Goal: Transaction & Acquisition: Book appointment/travel/reservation

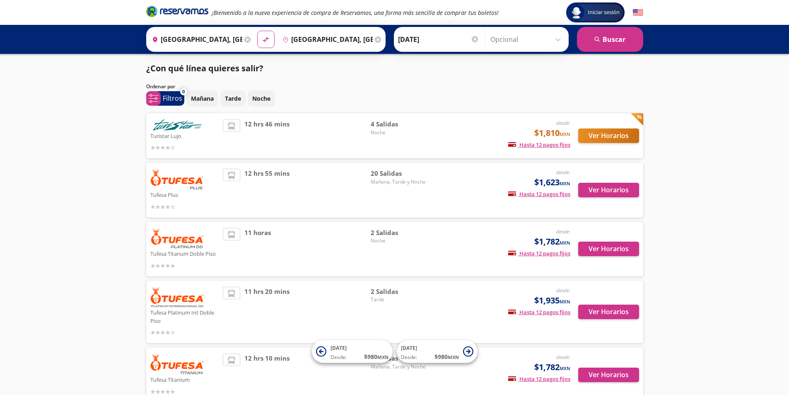
click at [376, 41] on icon at bounding box center [378, 39] width 6 height 6
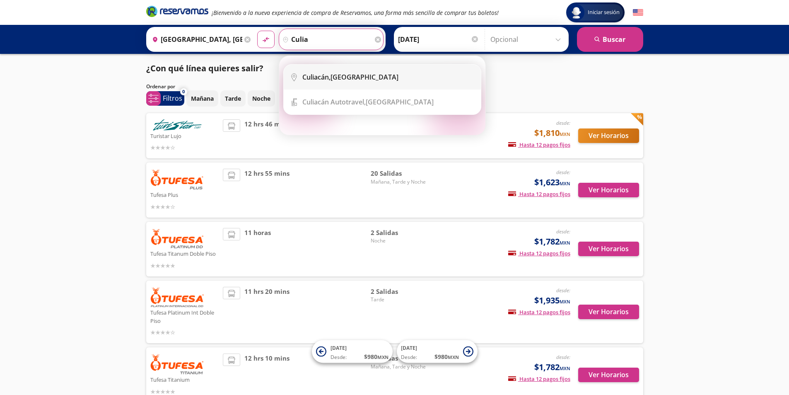
click at [318, 72] on li "City Icon [GEOGRAPHIC_DATA], [GEOGRAPHIC_DATA]" at bounding box center [382, 77] width 197 height 25
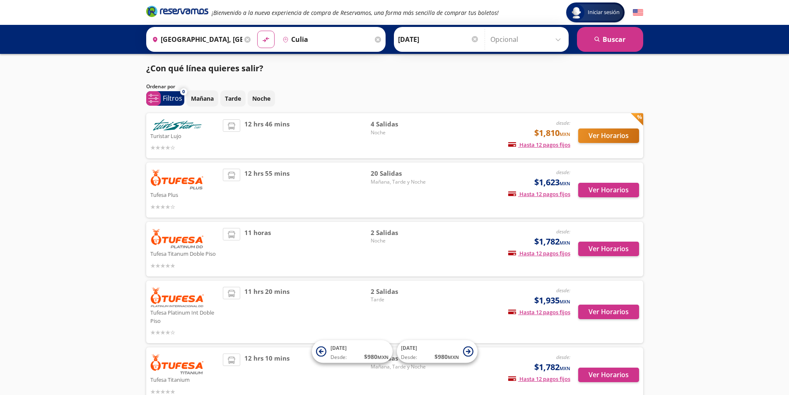
type input "Culiacán, [GEOGRAPHIC_DATA]"
click at [610, 43] on button "search [GEOGRAPHIC_DATA]" at bounding box center [610, 39] width 66 height 25
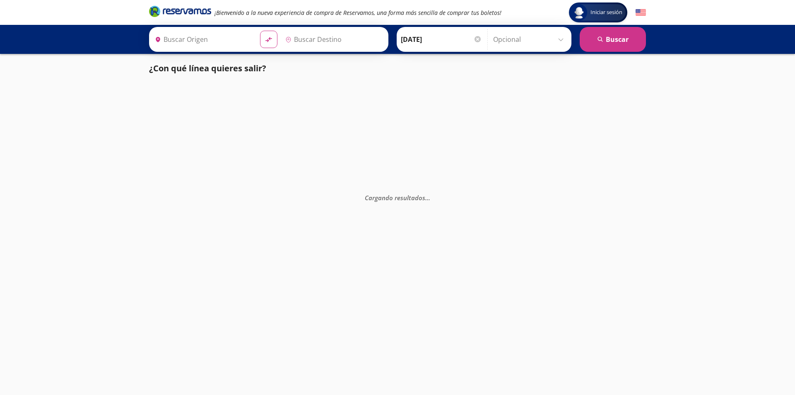
type input "[GEOGRAPHIC_DATA], [GEOGRAPHIC_DATA]"
type input "Culiacán, [GEOGRAPHIC_DATA]"
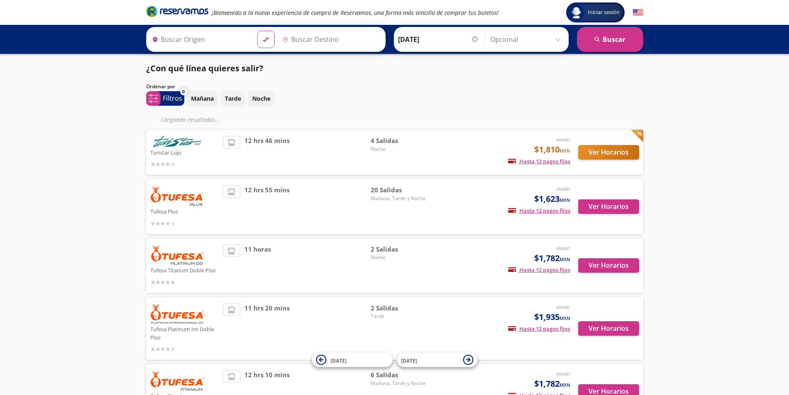
type input "[GEOGRAPHIC_DATA], [GEOGRAPHIC_DATA]"
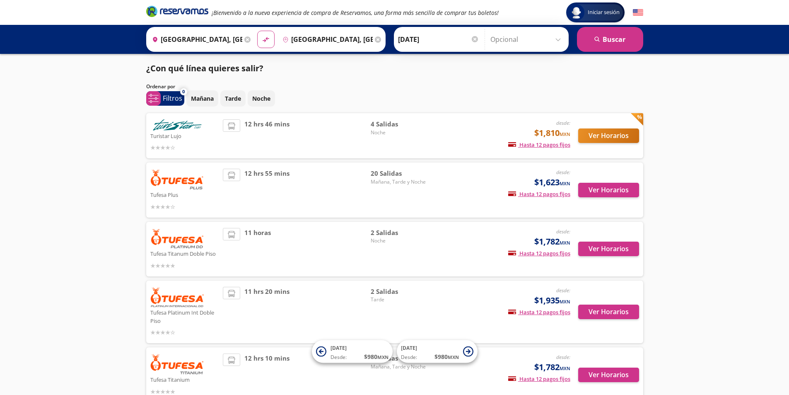
click at [377, 39] on icon at bounding box center [378, 39] width 6 height 6
click at [247, 40] on icon at bounding box center [247, 39] width 6 height 6
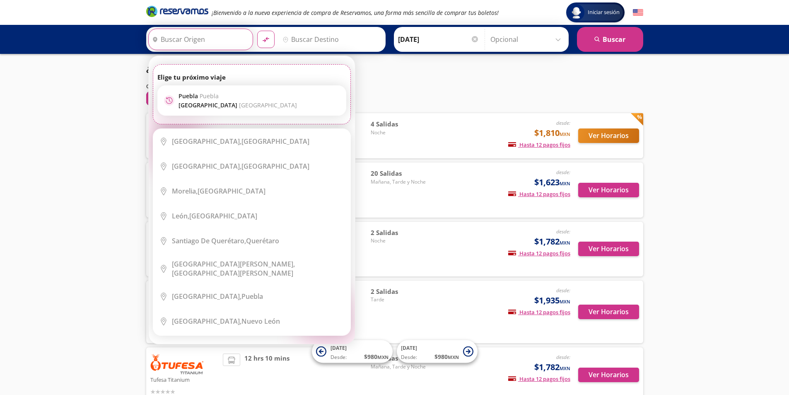
click at [203, 39] on input "Origen" at bounding box center [200, 39] width 102 height 21
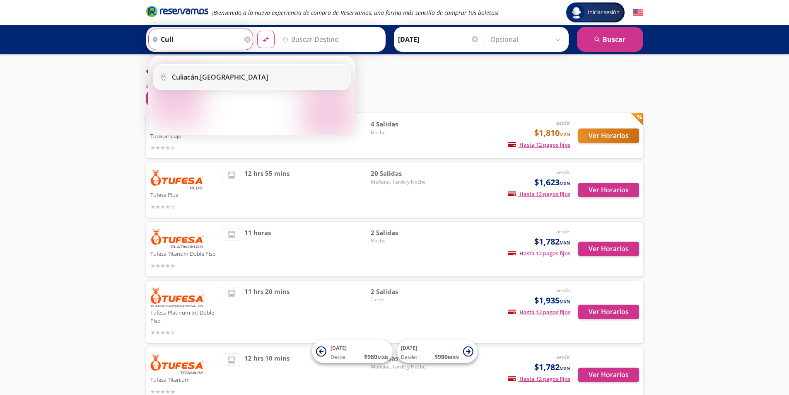
click at [227, 76] on div "Culiacán, [GEOGRAPHIC_DATA]" at bounding box center [258, 76] width 172 height 9
type input "Culiacán, [GEOGRAPHIC_DATA]"
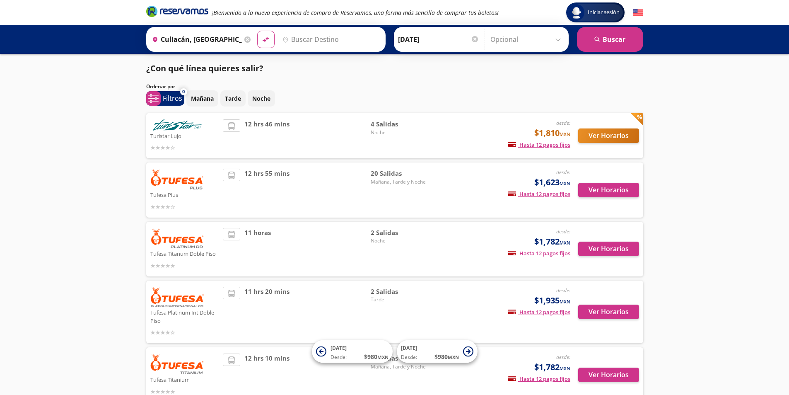
click at [292, 33] on input "Destino" at bounding box center [330, 39] width 102 height 21
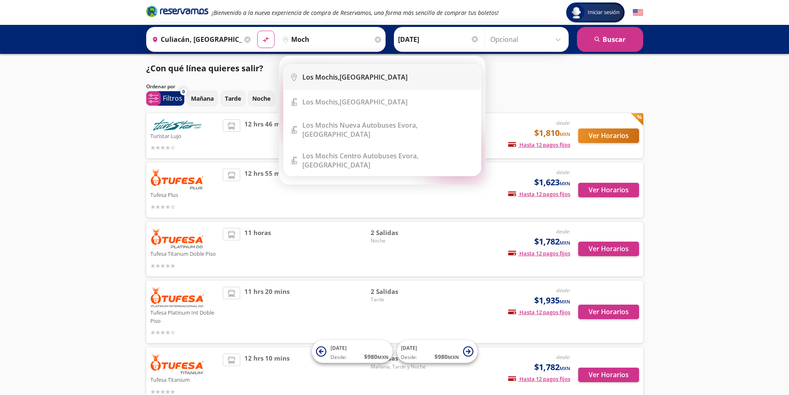
click at [307, 80] on b "Los Mochis," at bounding box center [320, 76] width 37 height 9
type input "[GEOGRAPHIC_DATA], [GEOGRAPHIC_DATA]"
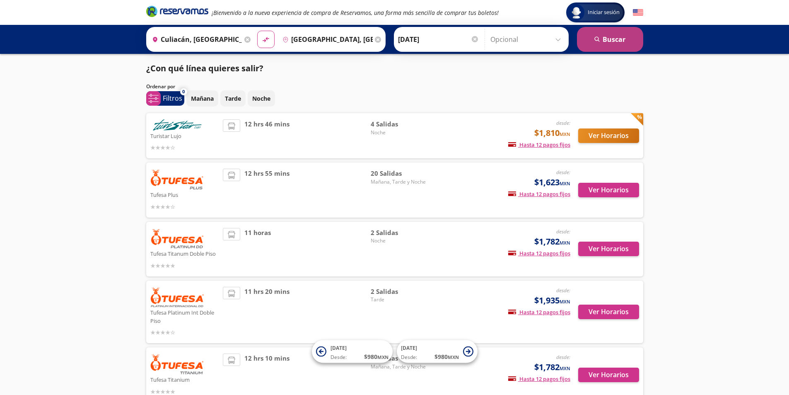
click at [582, 34] on button "search [GEOGRAPHIC_DATA]" at bounding box center [610, 39] width 66 height 25
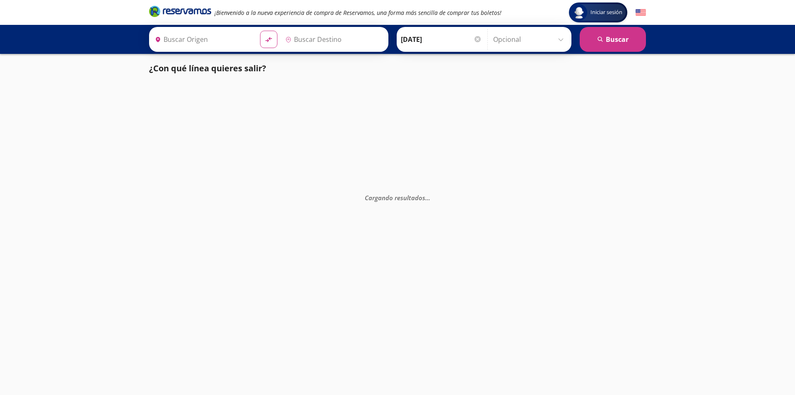
type input "[GEOGRAPHIC_DATA], [GEOGRAPHIC_DATA]"
type input "Culiacán, [GEOGRAPHIC_DATA]"
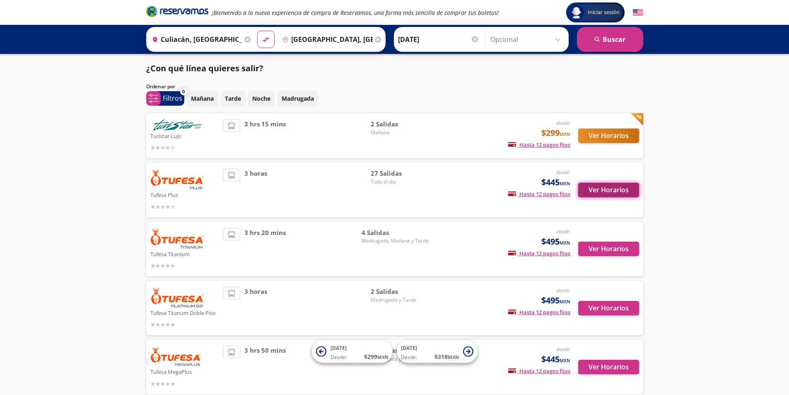
click at [606, 193] on button "Ver Horarios" at bounding box center [608, 190] width 61 height 14
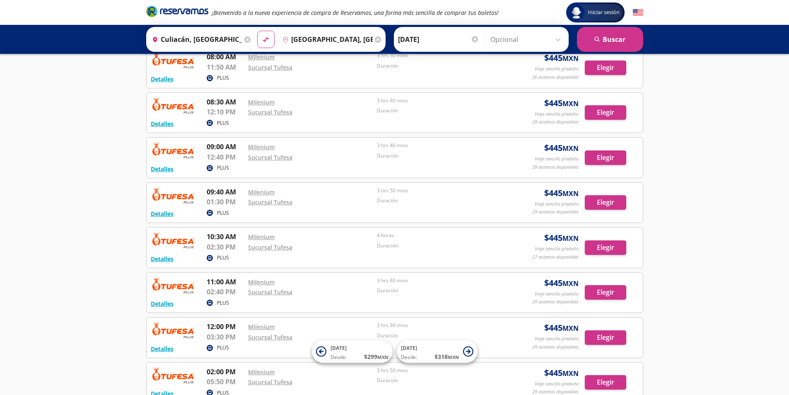
scroll to position [186, 0]
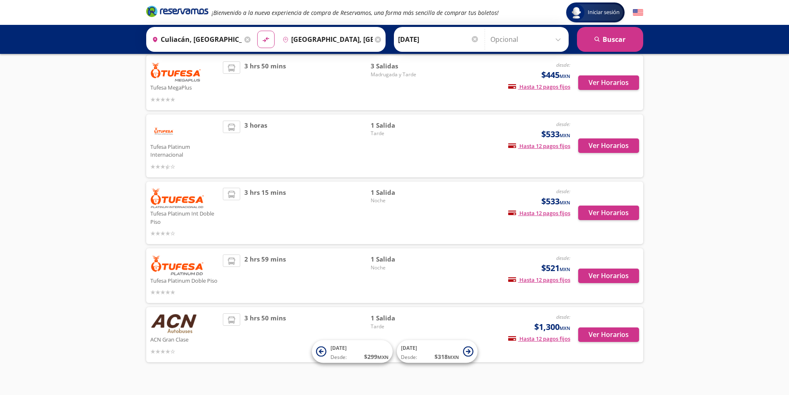
scroll to position [297, 0]
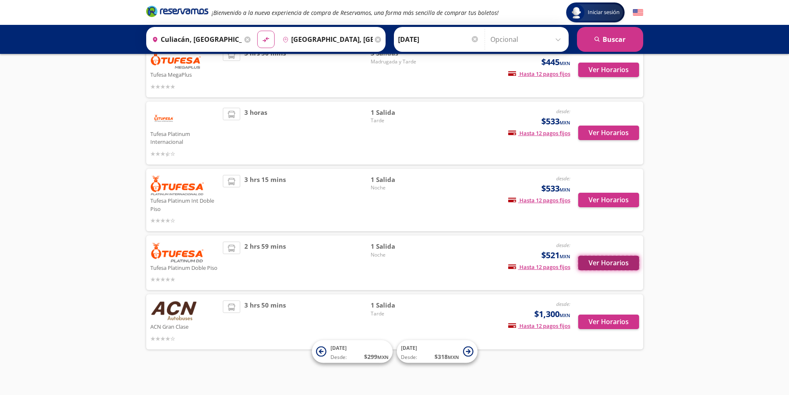
click at [604, 261] on button "Ver Horarios" at bounding box center [608, 263] width 61 height 14
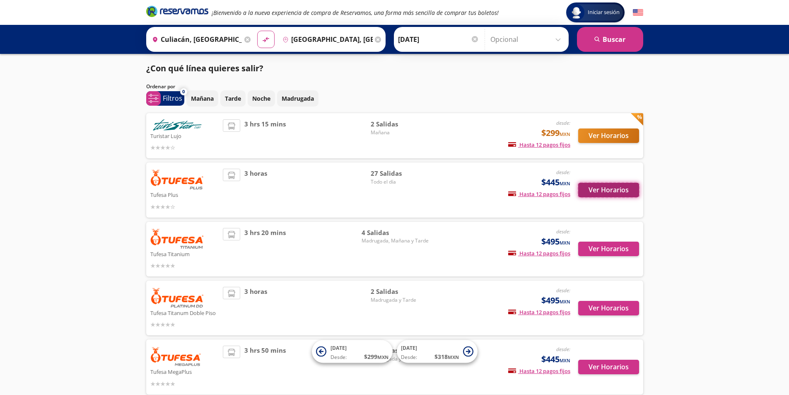
click at [621, 184] on button "Ver Horarios" at bounding box center [608, 190] width 61 height 14
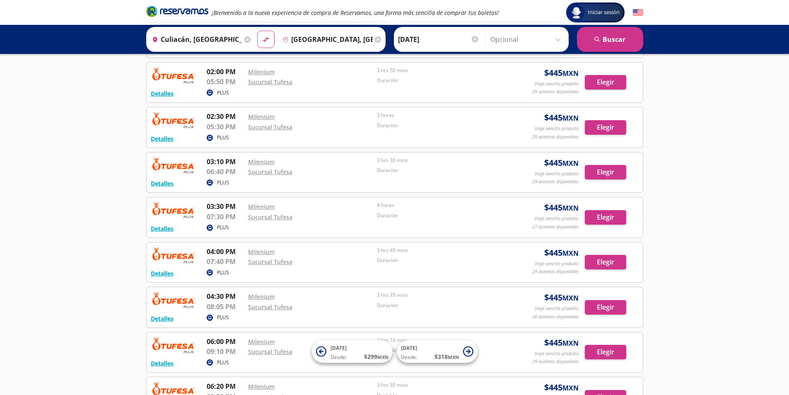
scroll to position [538, 0]
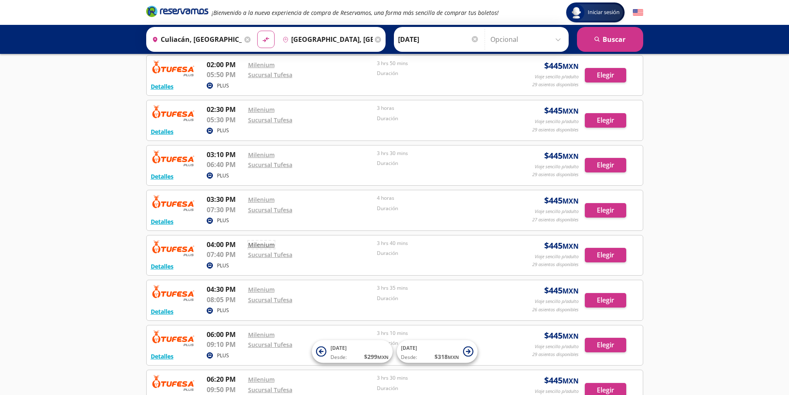
click at [263, 243] on link "Milenium" at bounding box center [261, 245] width 27 height 8
click at [275, 210] on link "Sucursal Tufesa" at bounding box center [270, 210] width 44 height 8
click at [233, 34] on input "Culiacán, [GEOGRAPHIC_DATA]" at bounding box center [196, 39] width 94 height 21
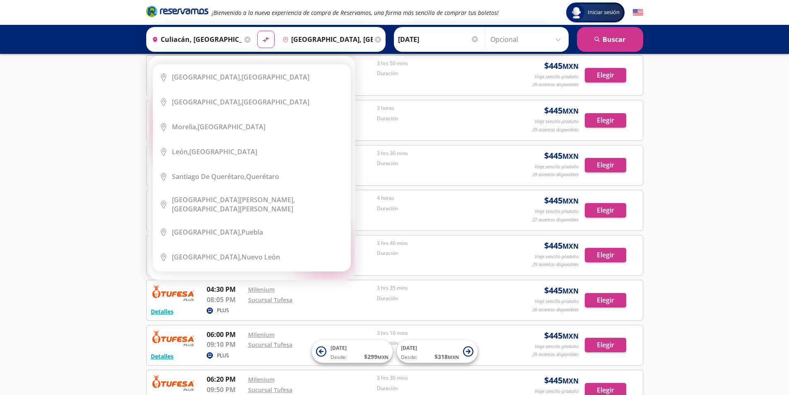
click at [248, 41] on icon at bounding box center [247, 39] width 6 height 6
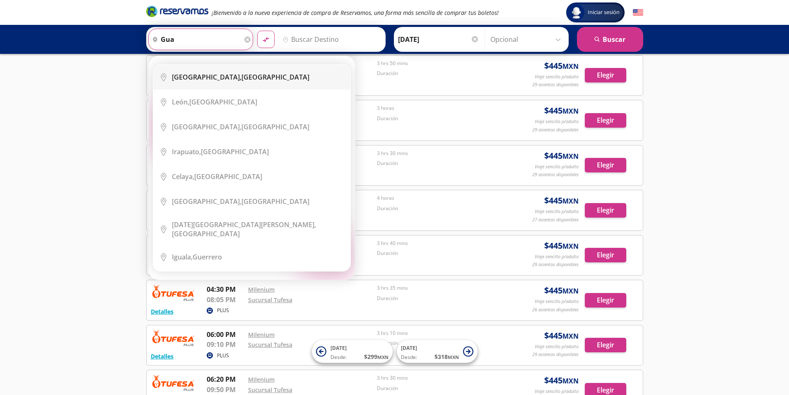
click at [212, 75] on b "[GEOGRAPHIC_DATA]," at bounding box center [207, 76] width 70 height 9
type input "[GEOGRAPHIC_DATA], [GEOGRAPHIC_DATA]"
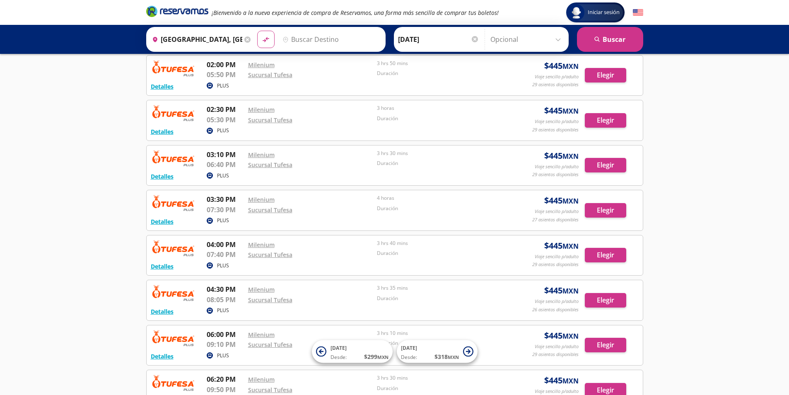
click at [301, 43] on input "Destino" at bounding box center [330, 39] width 102 height 21
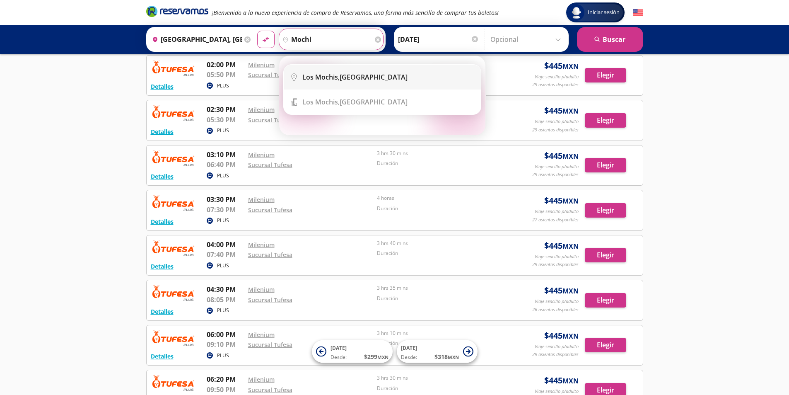
click at [356, 86] on li "City Icon [GEOGRAPHIC_DATA], [GEOGRAPHIC_DATA]" at bounding box center [382, 77] width 197 height 25
type input "[GEOGRAPHIC_DATA], [GEOGRAPHIC_DATA]"
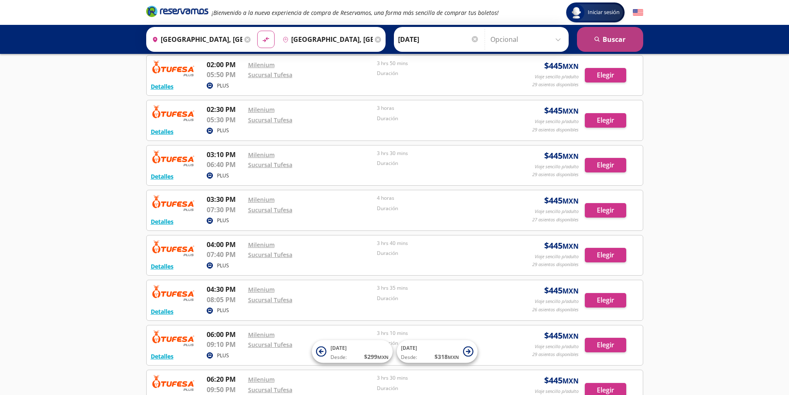
click at [629, 40] on button "search [GEOGRAPHIC_DATA]" at bounding box center [610, 39] width 66 height 25
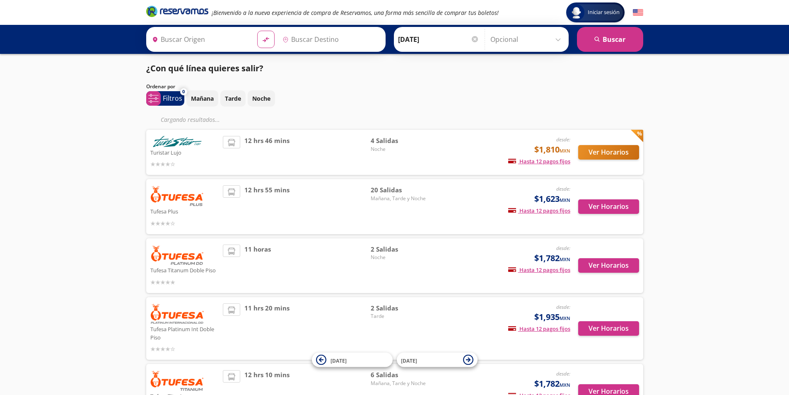
type input "[GEOGRAPHIC_DATA], [GEOGRAPHIC_DATA]"
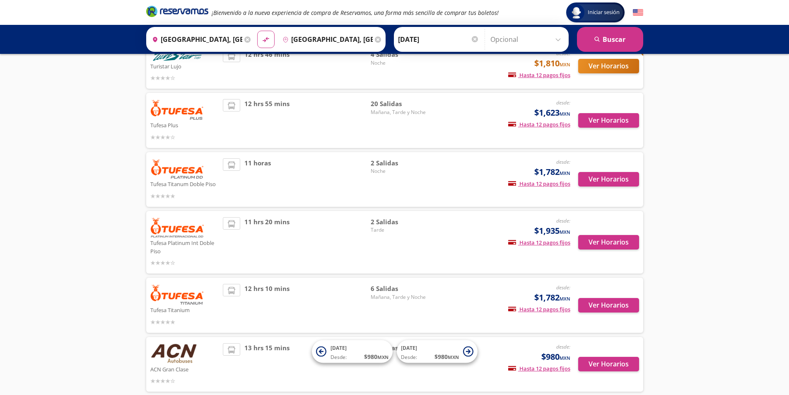
scroll to position [83, 0]
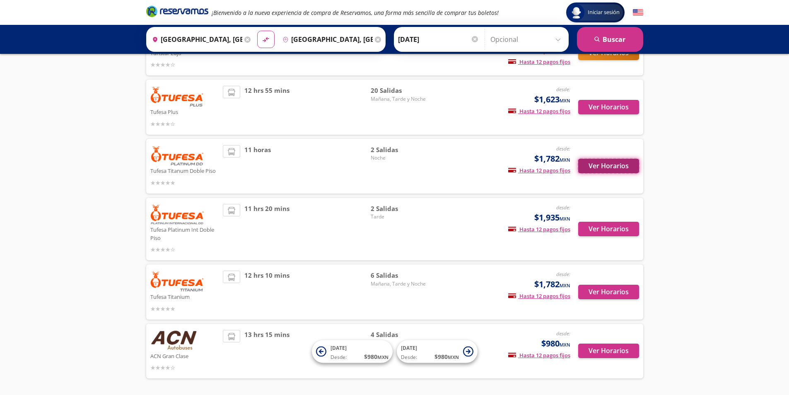
click at [588, 167] on button "Ver Horarios" at bounding box center [608, 166] width 61 height 14
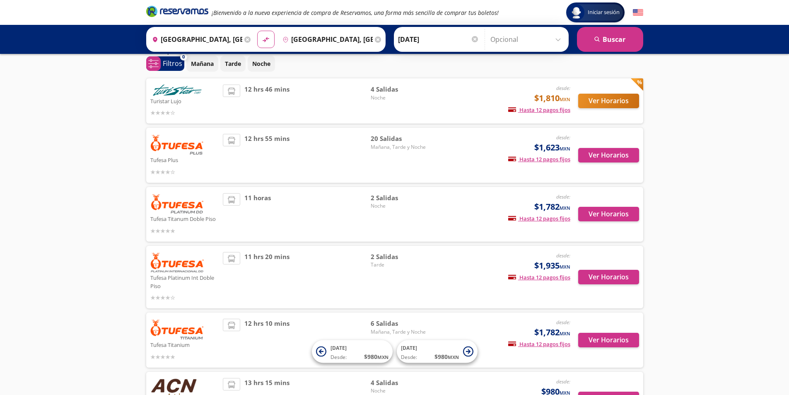
scroll to position [29, 0]
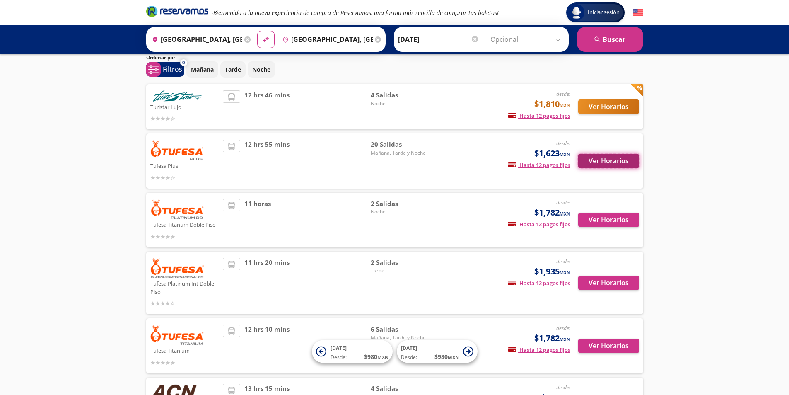
click at [586, 161] on button "Ver Horarios" at bounding box center [608, 161] width 61 height 14
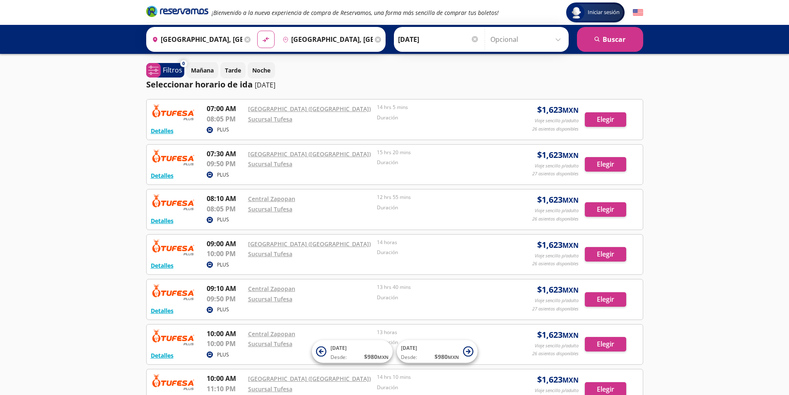
scroll to position [29, 0]
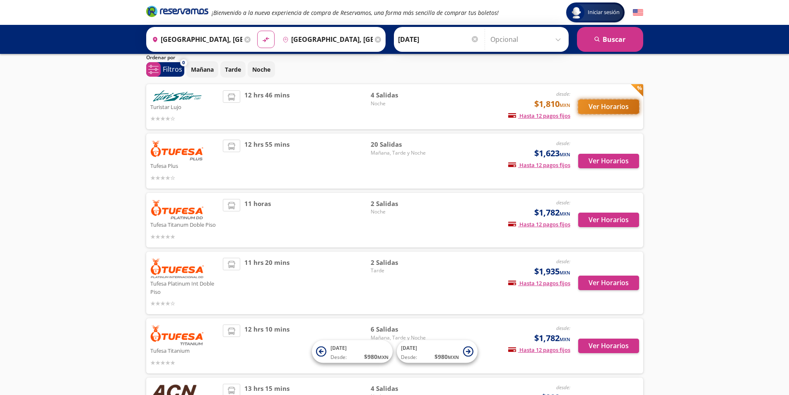
click at [591, 109] on button "Ver Horarios" at bounding box center [608, 106] width 61 height 14
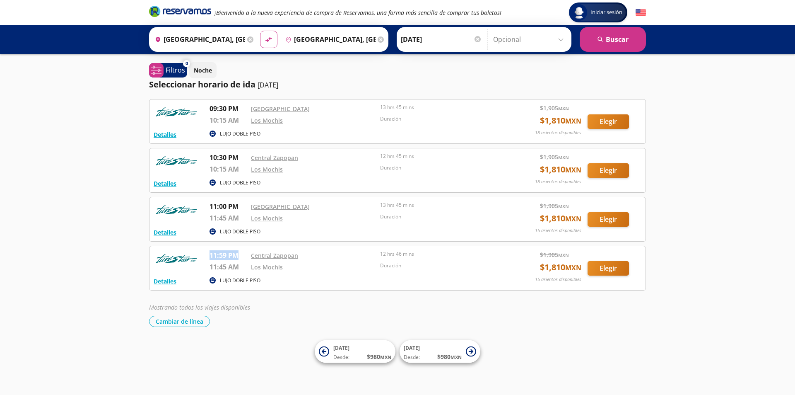
drag, startPoint x: 211, startPoint y: 255, endPoint x: 241, endPoint y: 258, distance: 30.7
click at [241, 258] on p "11:59 PM" at bounding box center [228, 255] width 37 height 10
click at [281, 331] on div "Iniciar sesión Iniciar sesión ¡Bienvenido a la nueva experiencia de compra de R…" at bounding box center [397, 197] width 795 height 395
drag, startPoint x: 210, startPoint y: 120, endPoint x: 239, endPoint y: 122, distance: 29.9
click at [239, 122] on p "10:15 AM" at bounding box center [228, 120] width 37 height 10
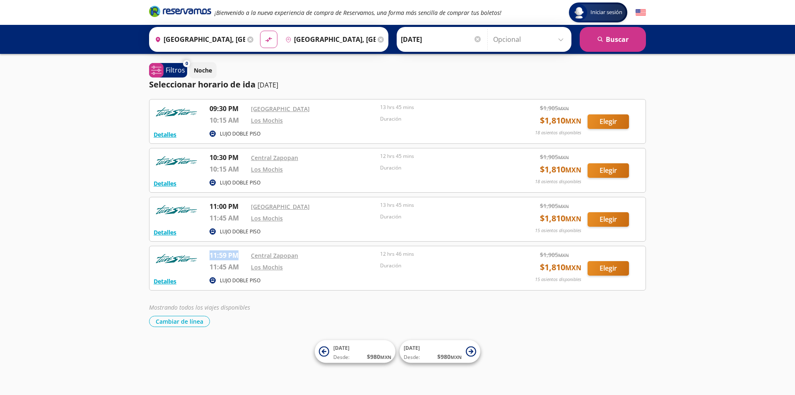
drag, startPoint x: 210, startPoint y: 256, endPoint x: 240, endPoint y: 258, distance: 29.9
click at [240, 258] on p "11:59 PM" at bounding box center [228, 255] width 37 height 10
click at [700, 156] on div "Iniciar sesión Iniciar sesión ¡Bienvenido a la nueva experiencia de compra de R…" at bounding box center [397, 197] width 795 height 395
drag, startPoint x: 210, startPoint y: 256, endPoint x: 248, endPoint y: 268, distance: 40.2
click at [248, 268] on div "11:59 PM Central Zapopan 11:45 AM Los Mochis 12 hrs 46 mins Duración" at bounding box center [357, 262] width 295 height 24
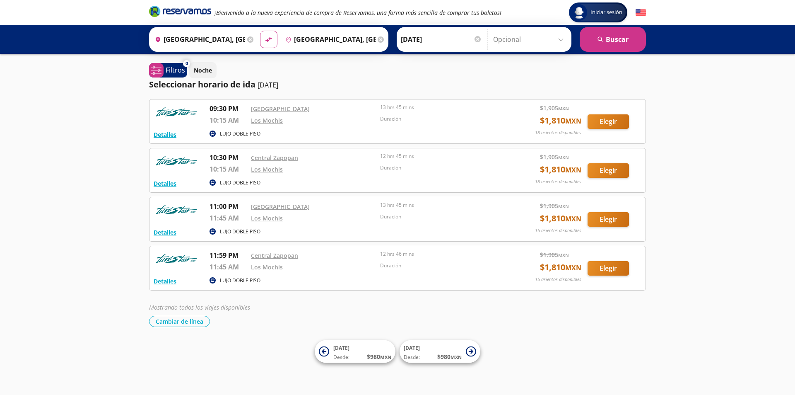
click at [434, 310] on div "Mostrando todos los viajes disponibles" at bounding box center [397, 307] width 497 height 9
